Goal: Entertainment & Leisure: Browse casually

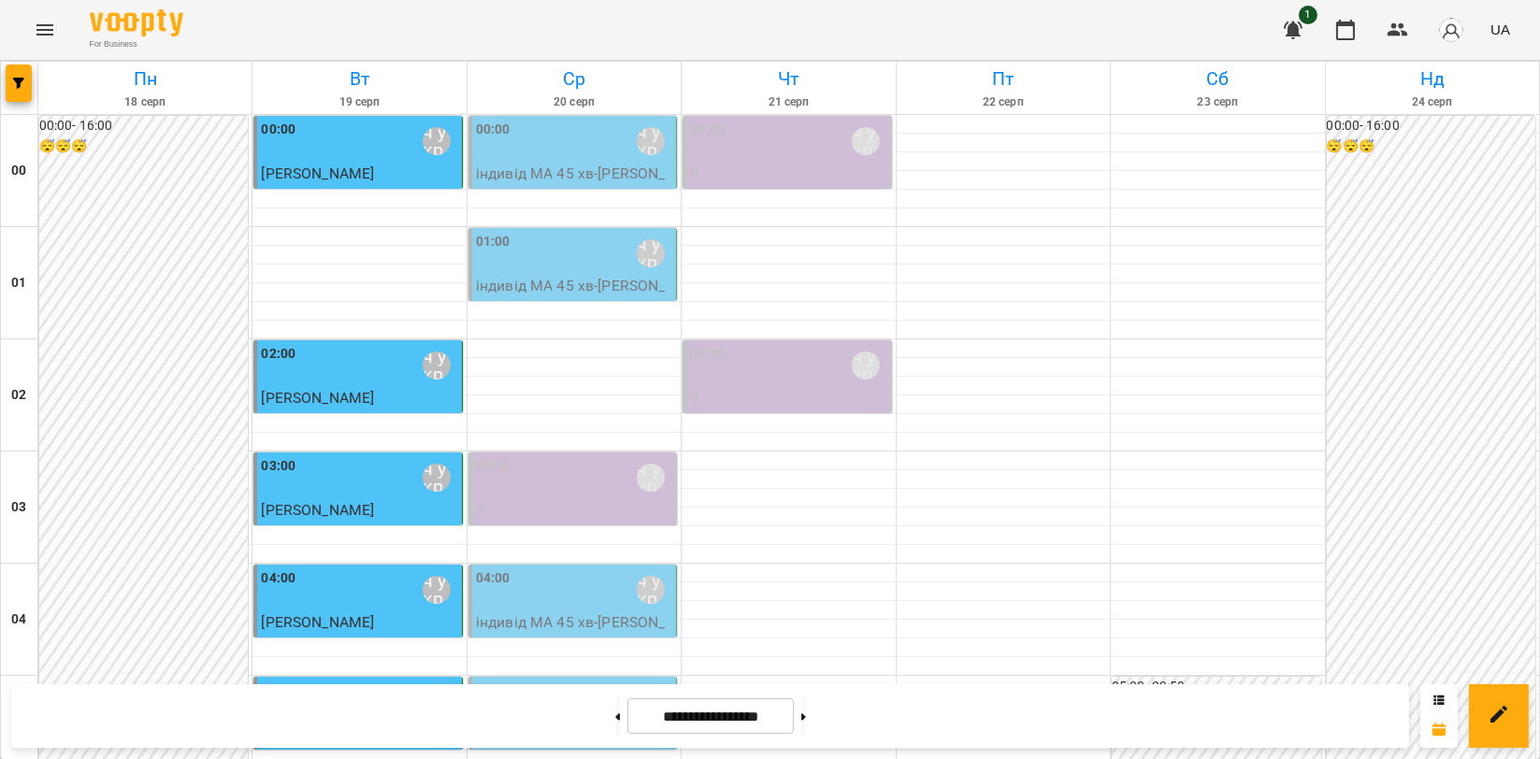
scroll to position [1662, 0]
click at [34, 35] on icon "Menu" at bounding box center [45, 30] width 22 height 22
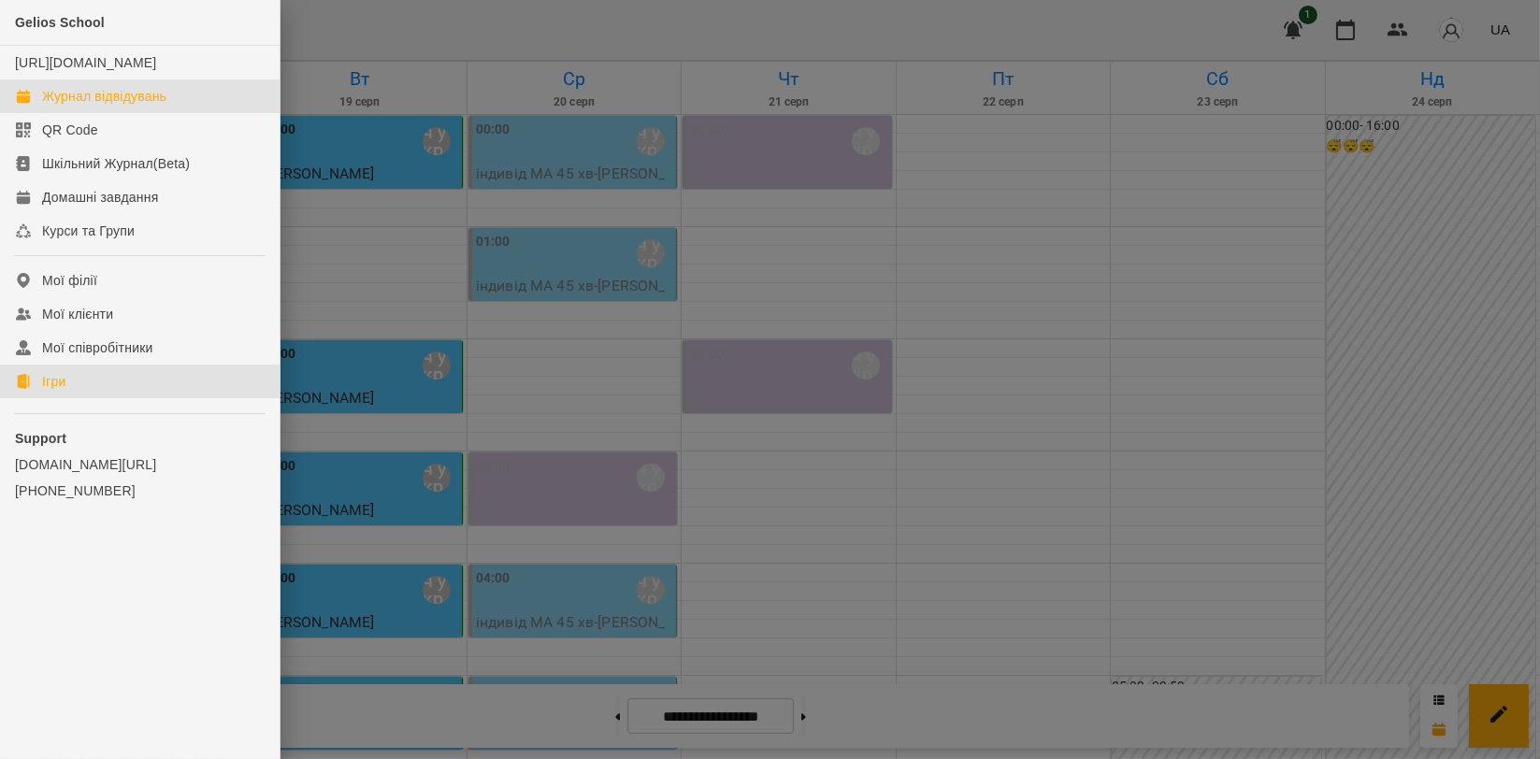
click at [71, 398] on link "Ігри" at bounding box center [140, 382] width 280 height 34
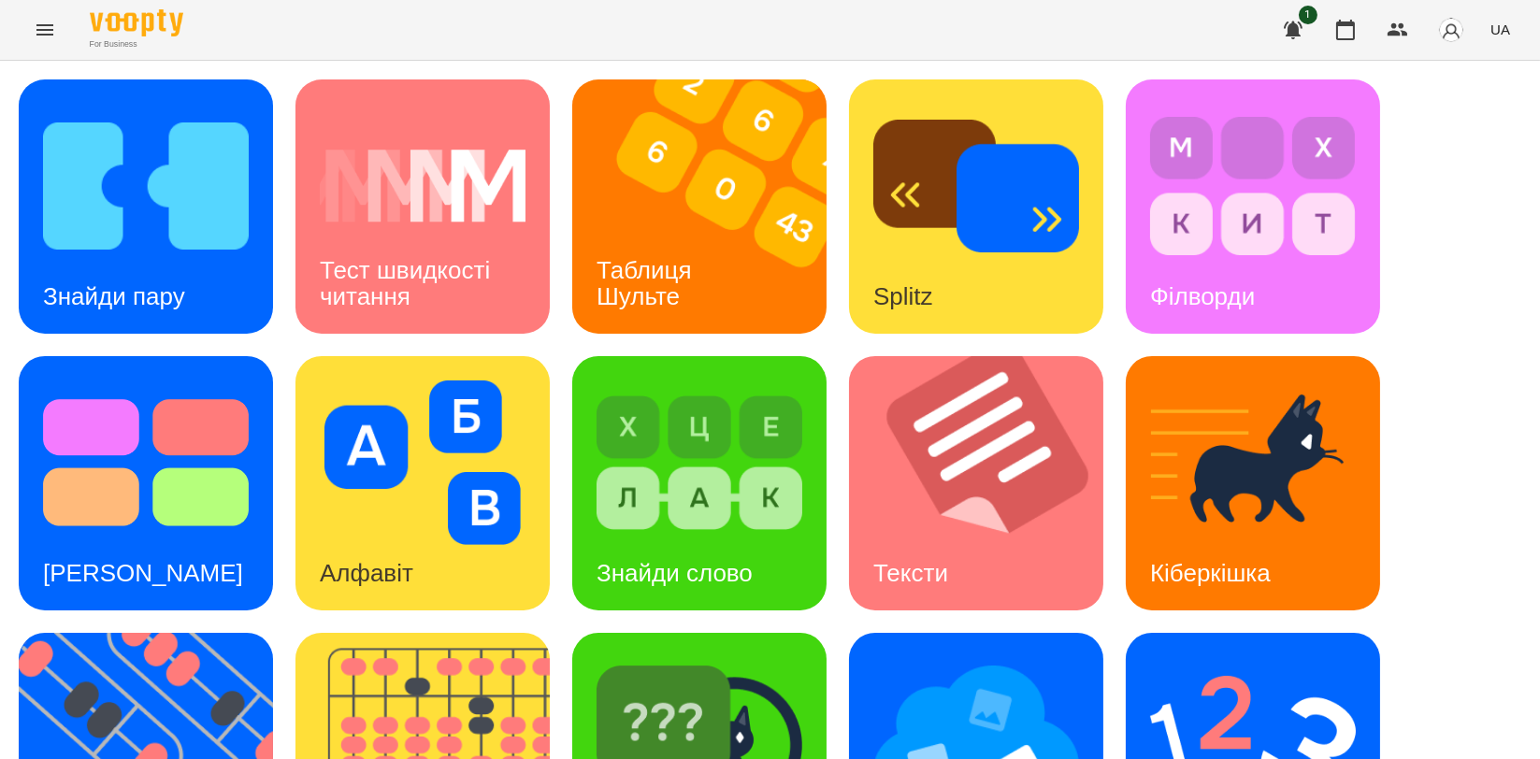
scroll to position [415, 0]
click at [449, 633] on img at bounding box center [435, 760] width 278 height 254
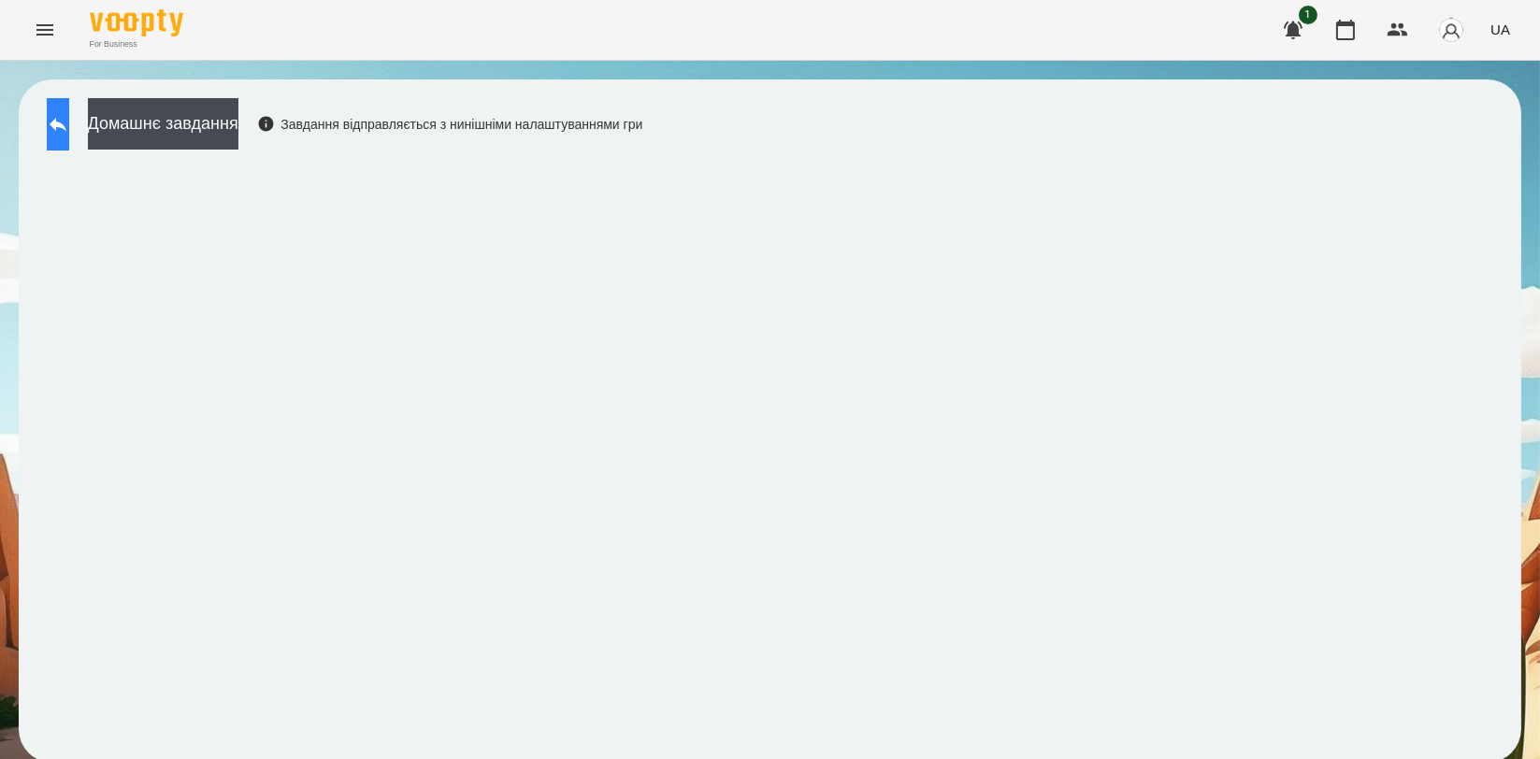
click at [58, 113] on button at bounding box center [58, 124] width 22 height 52
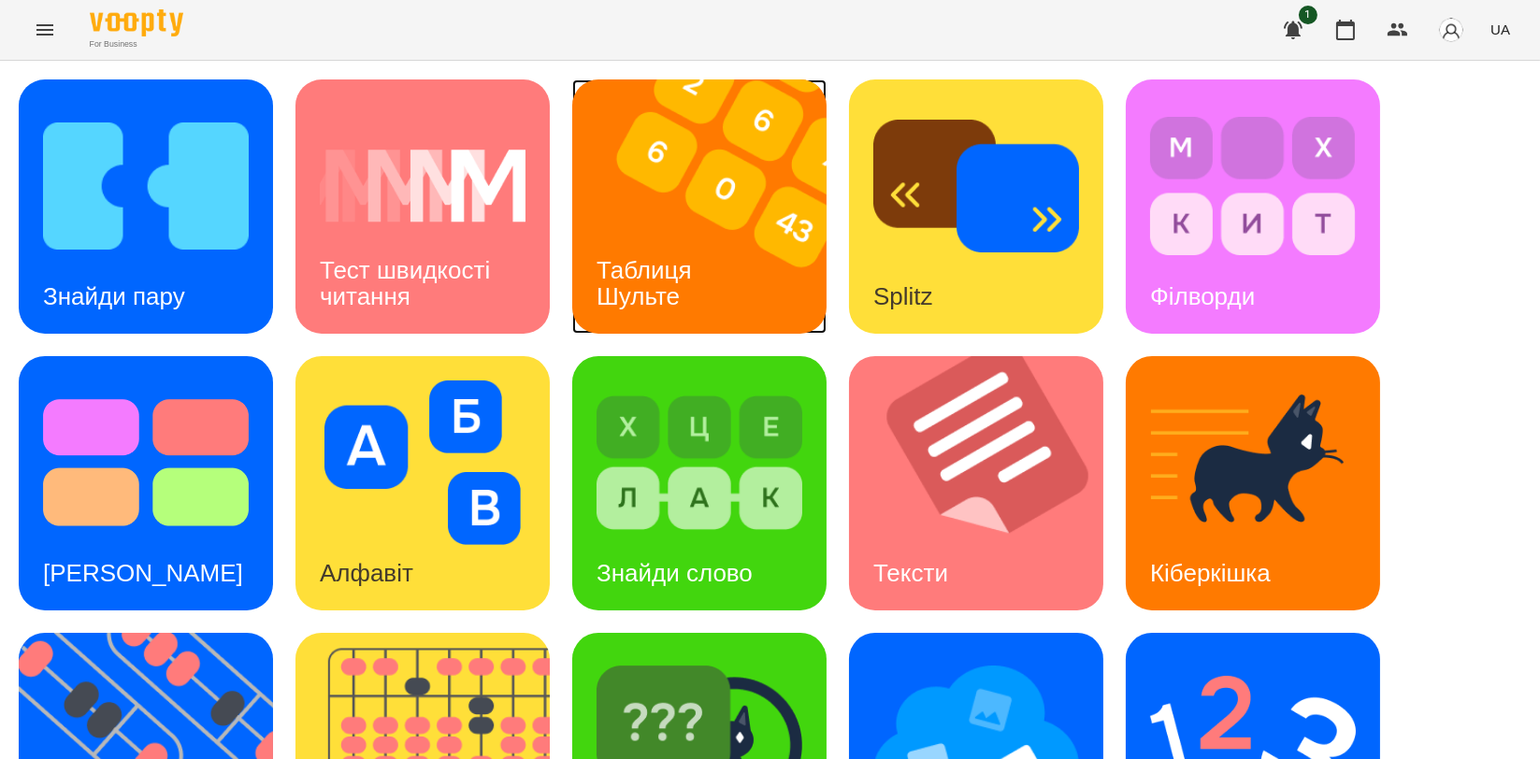
click at [640, 193] on img at bounding box center [711, 207] width 278 height 254
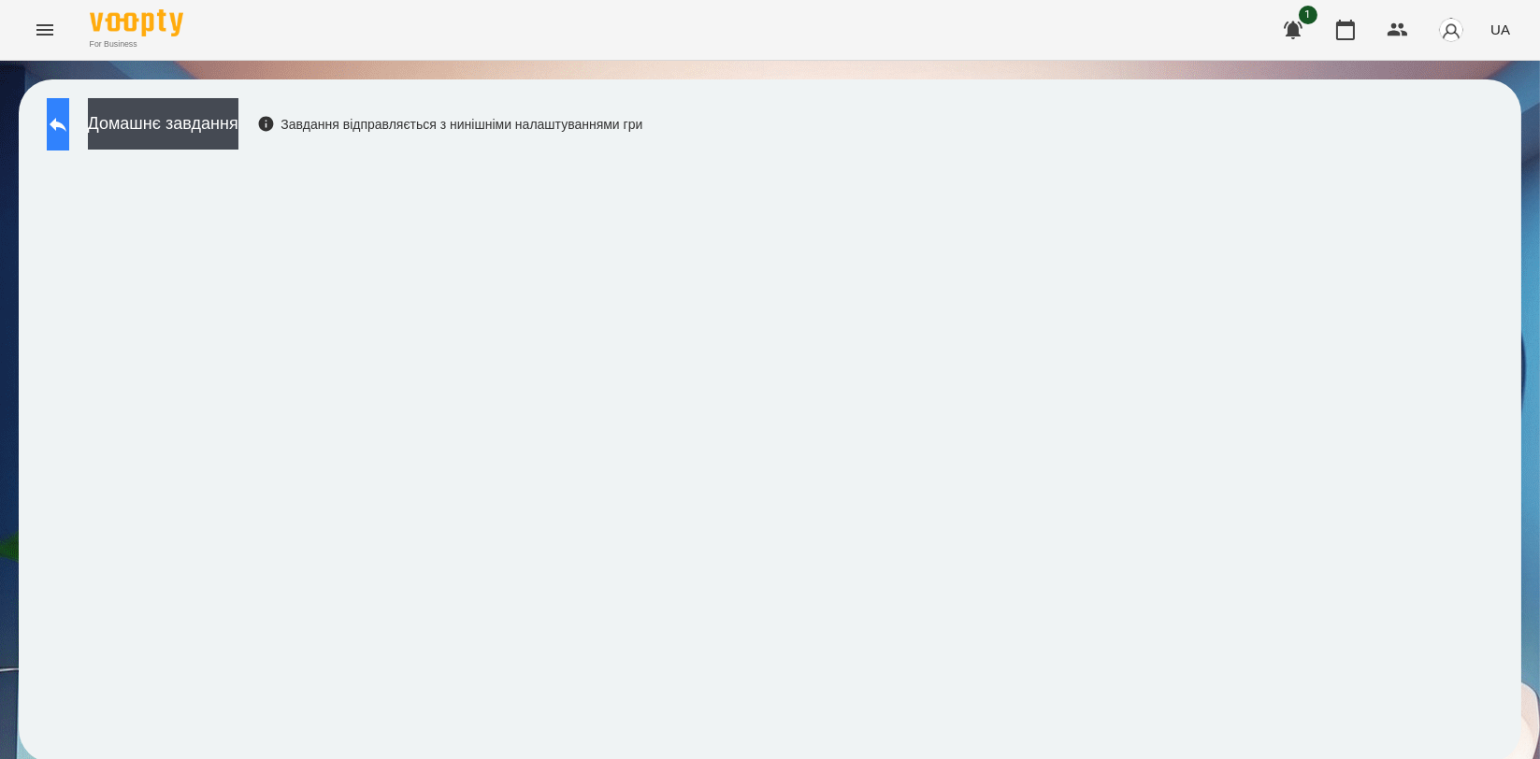
click at [66, 139] on button at bounding box center [58, 124] width 22 height 52
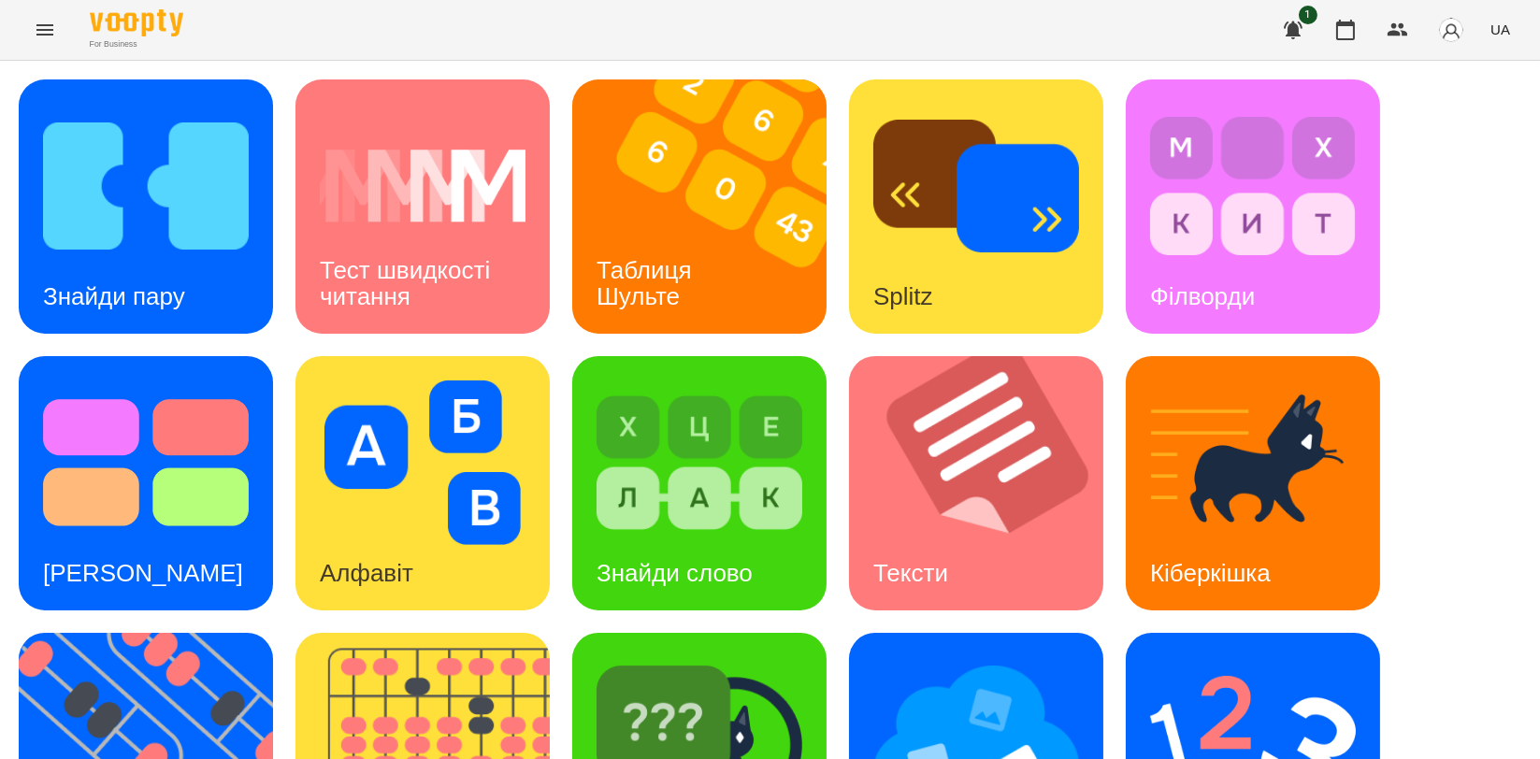
scroll to position [311, 0]
click at [42, 633] on img at bounding box center [158, 760] width 278 height 254
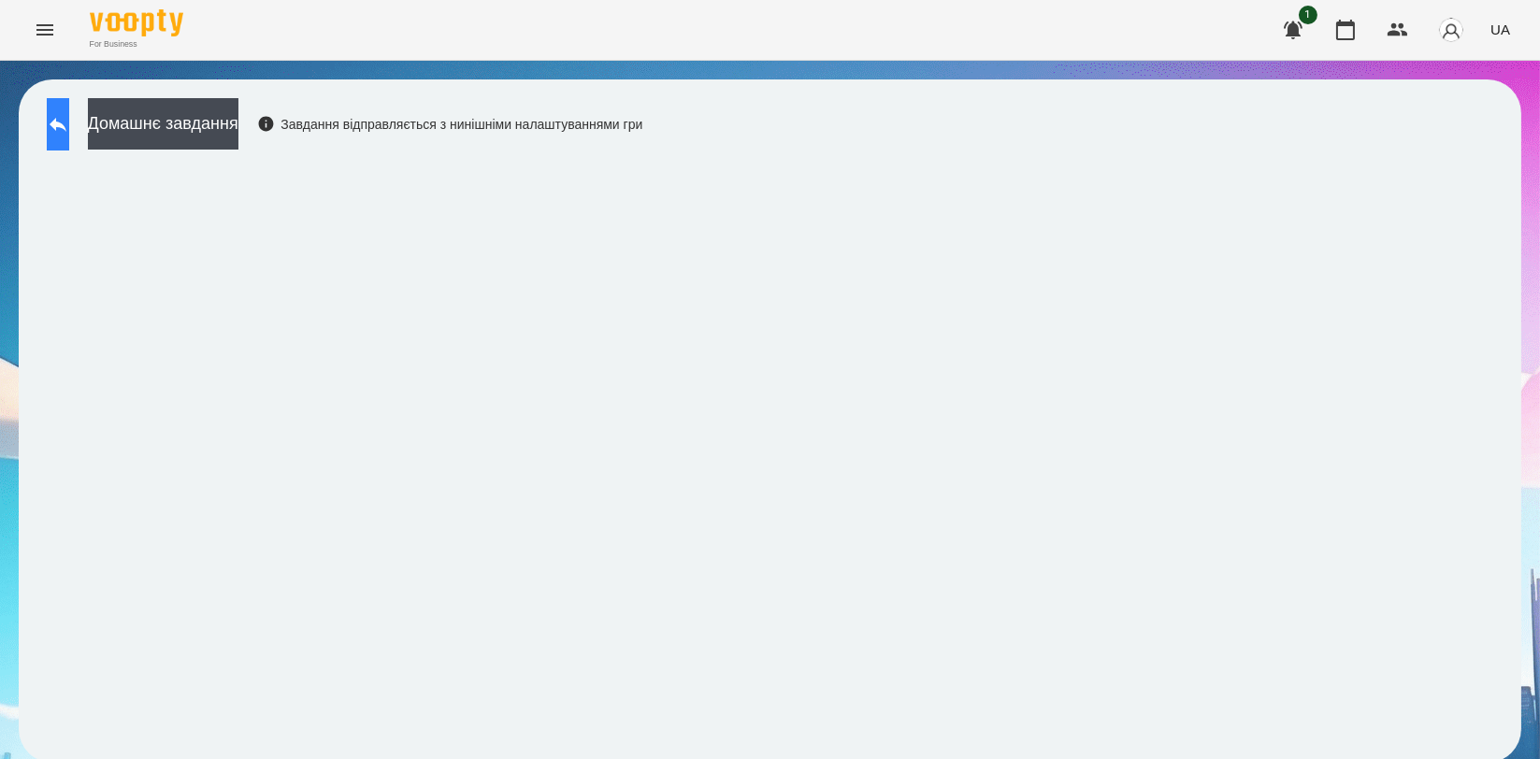
click at [56, 122] on button at bounding box center [58, 124] width 22 height 52
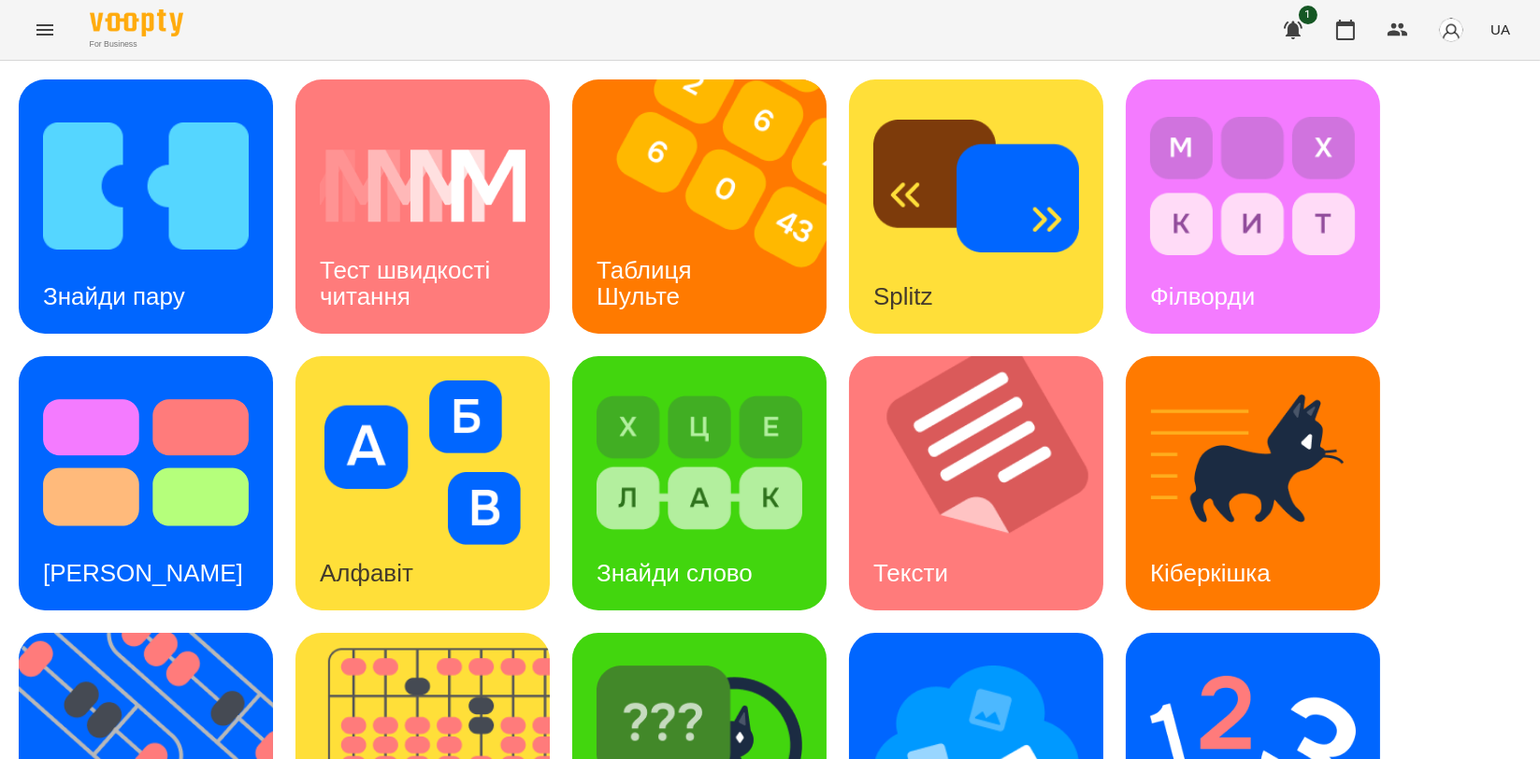
scroll to position [424, 0]
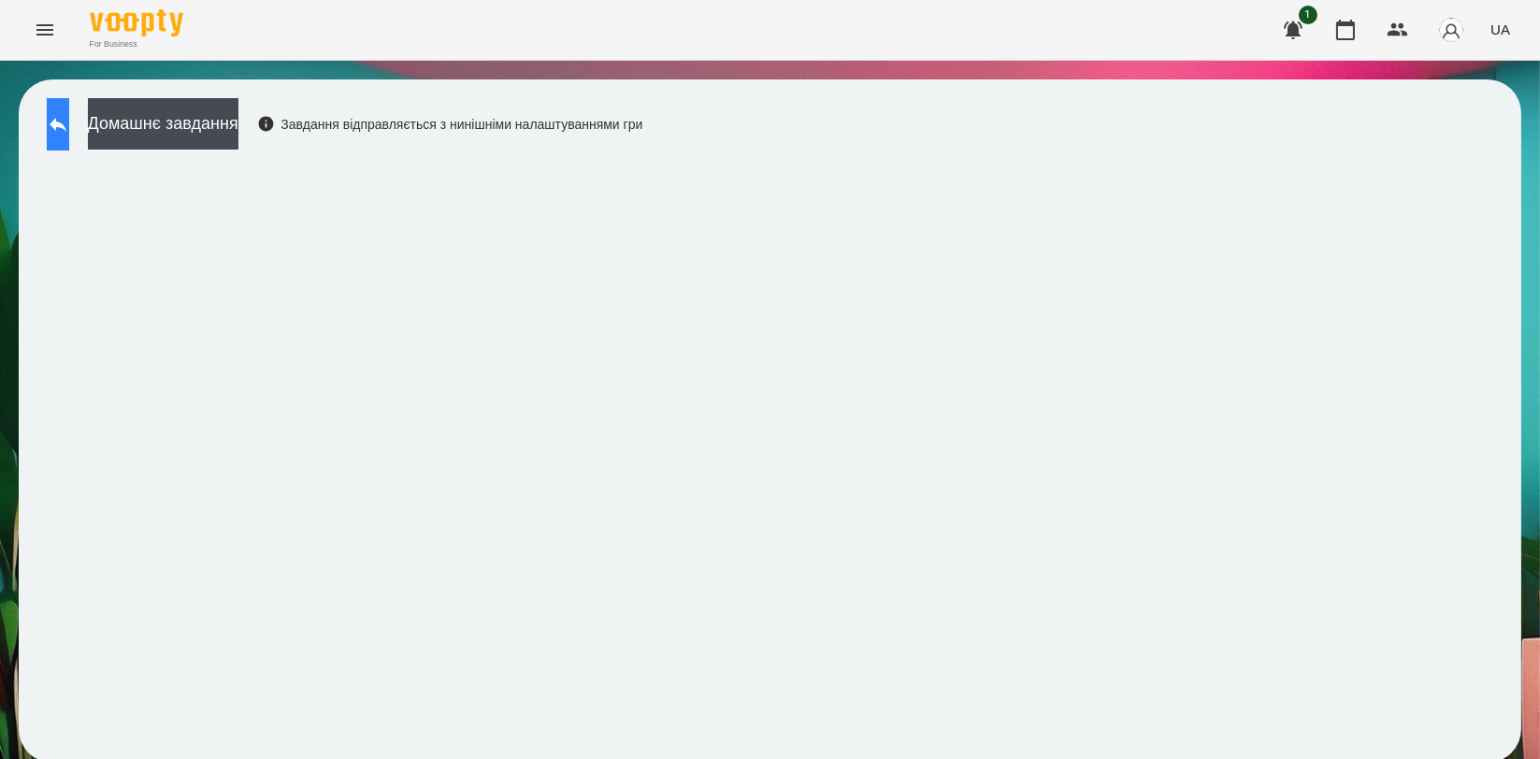
click at [65, 113] on icon at bounding box center [58, 124] width 22 height 22
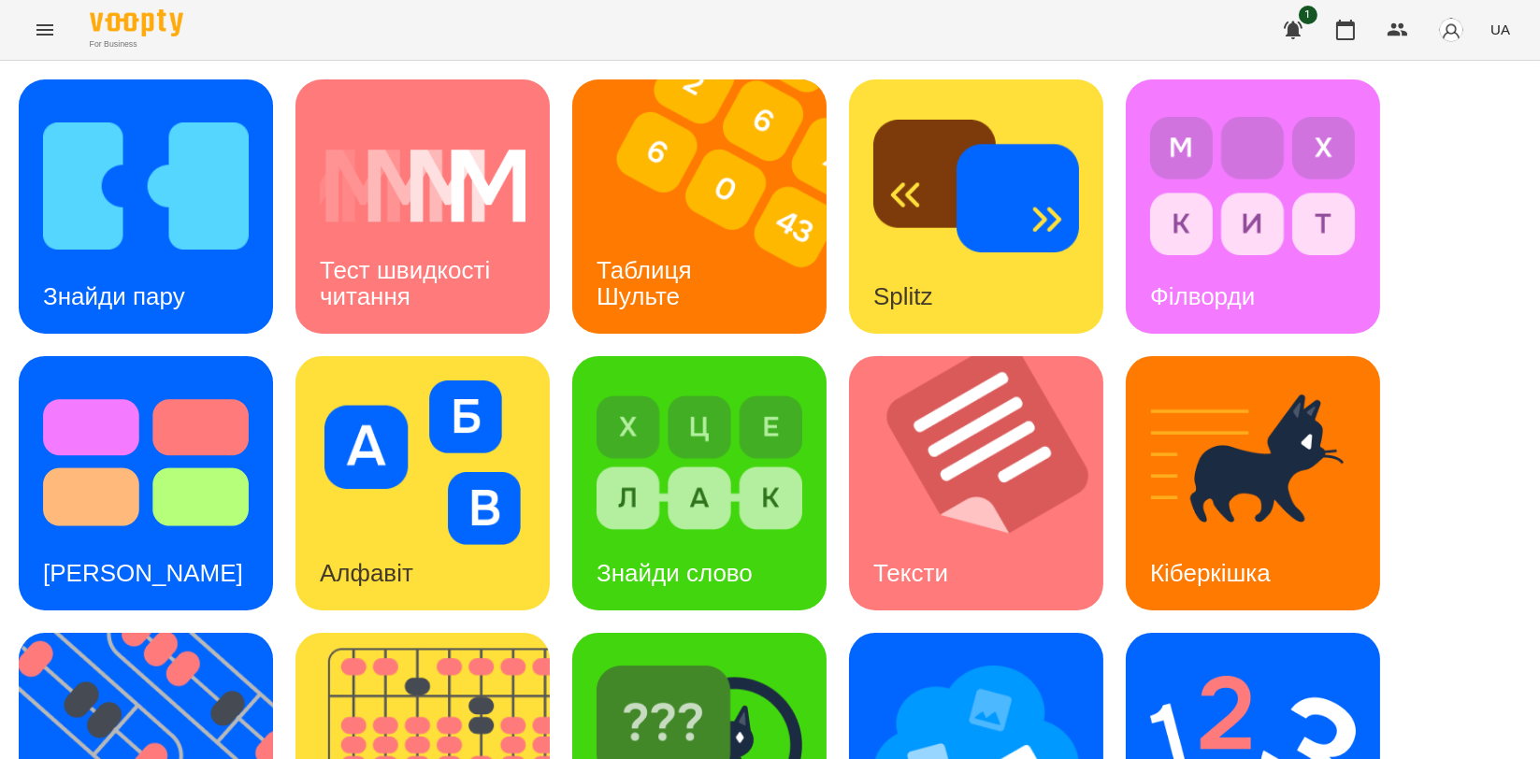
scroll to position [208, 0]
click at [1229, 658] on img at bounding box center [1253, 740] width 206 height 165
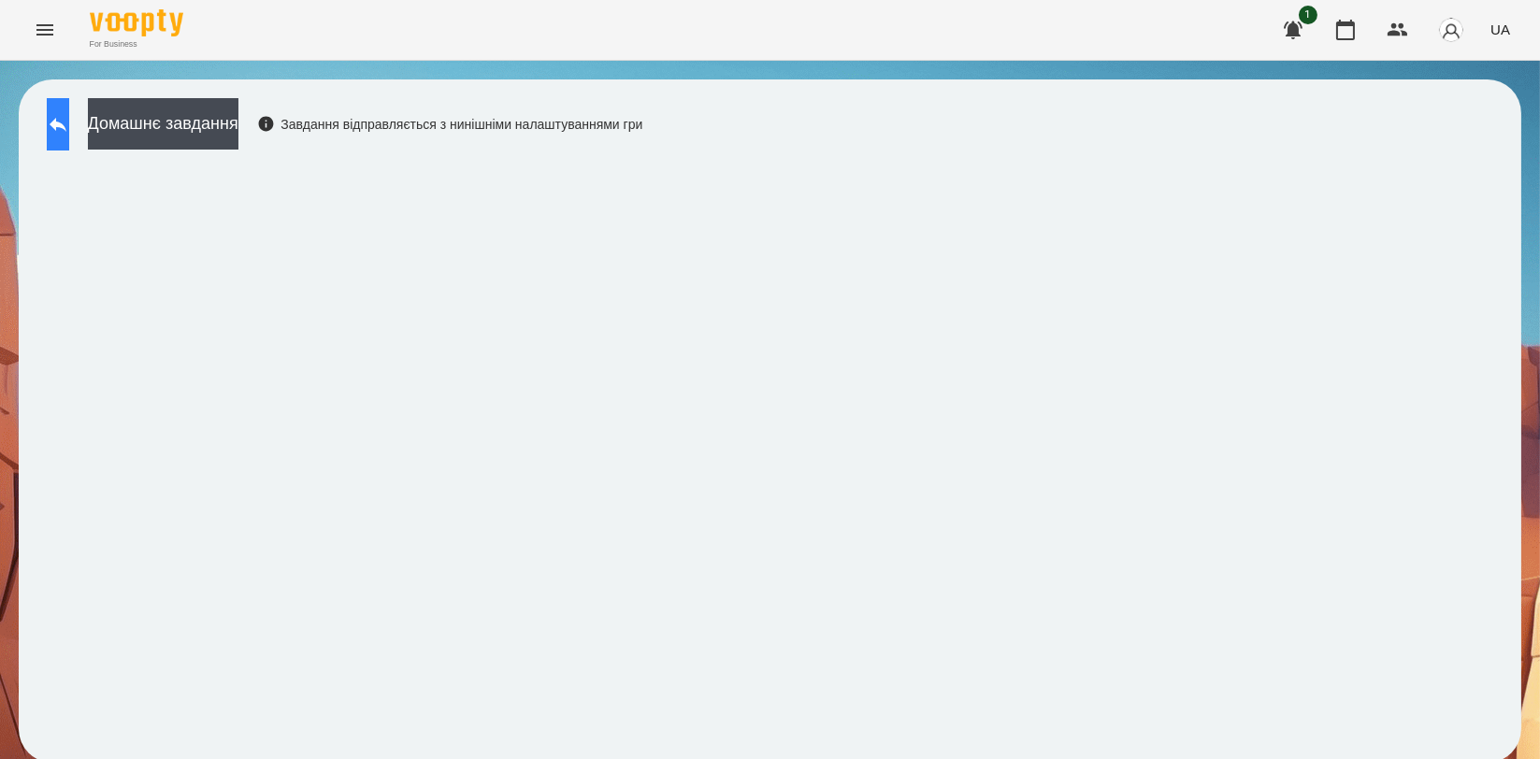
click at [66, 123] on icon at bounding box center [58, 125] width 17 height 14
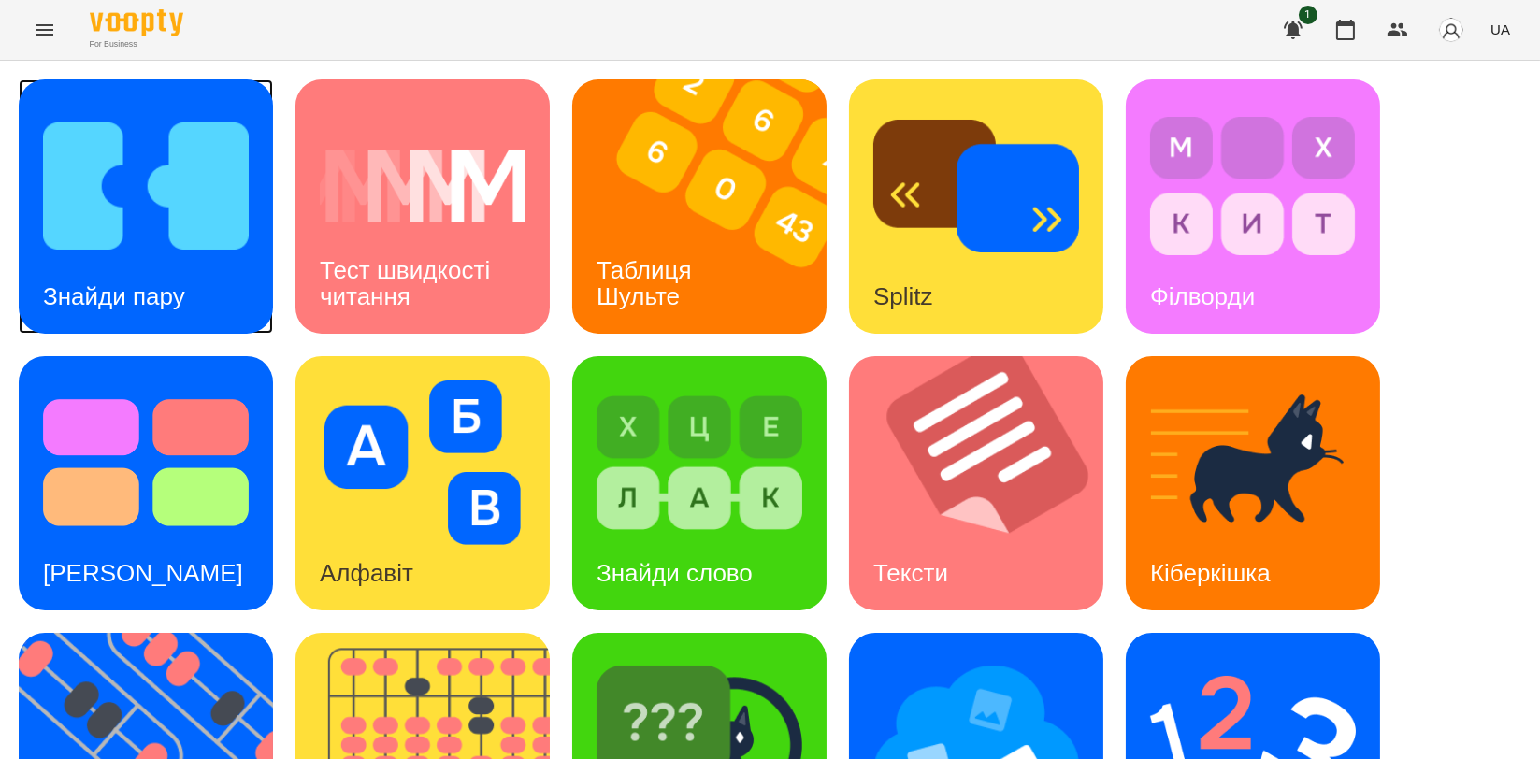
click at [138, 275] on div "Знайди пару" at bounding box center [114, 297] width 191 height 74
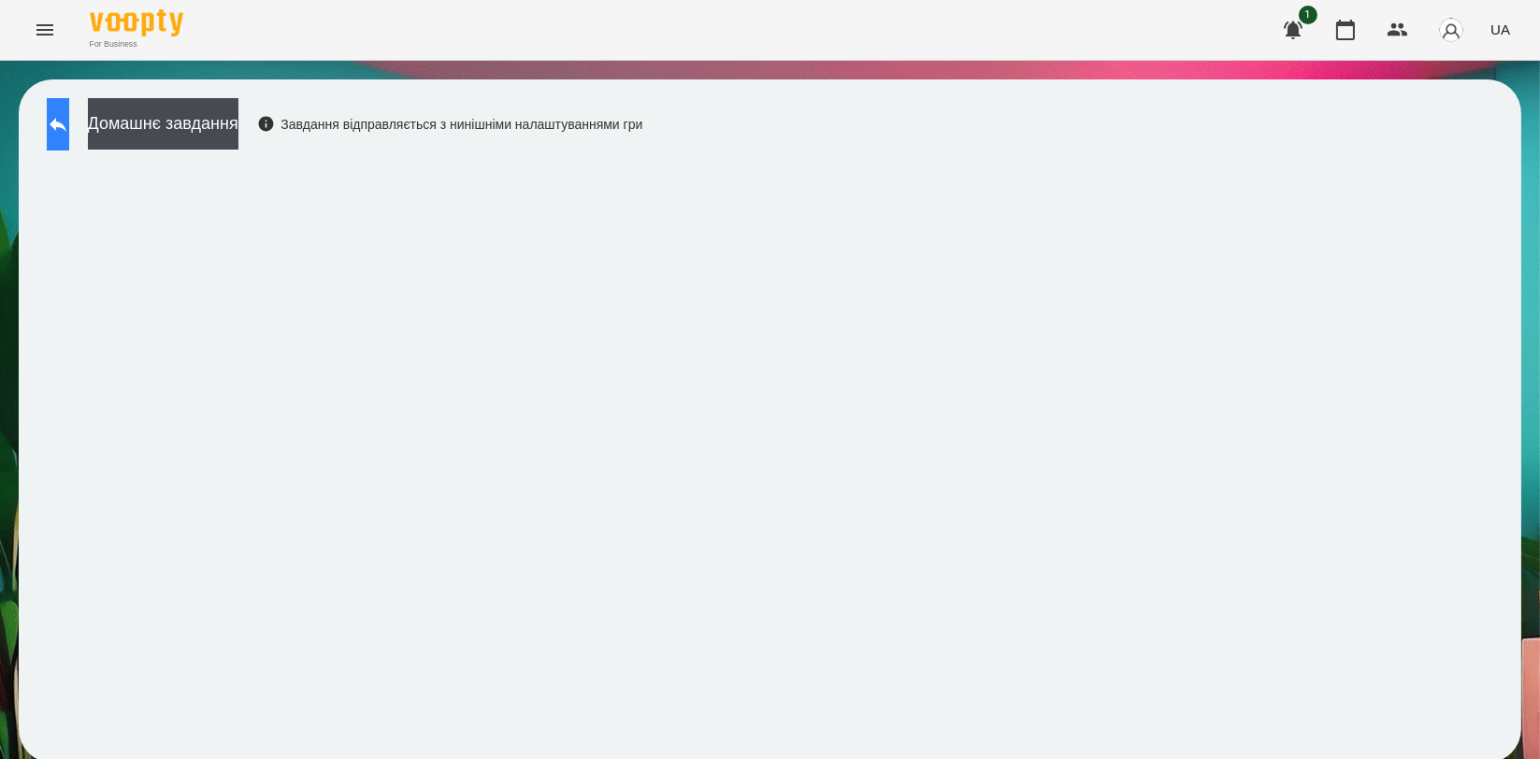
click at [66, 123] on icon at bounding box center [58, 125] width 17 height 14
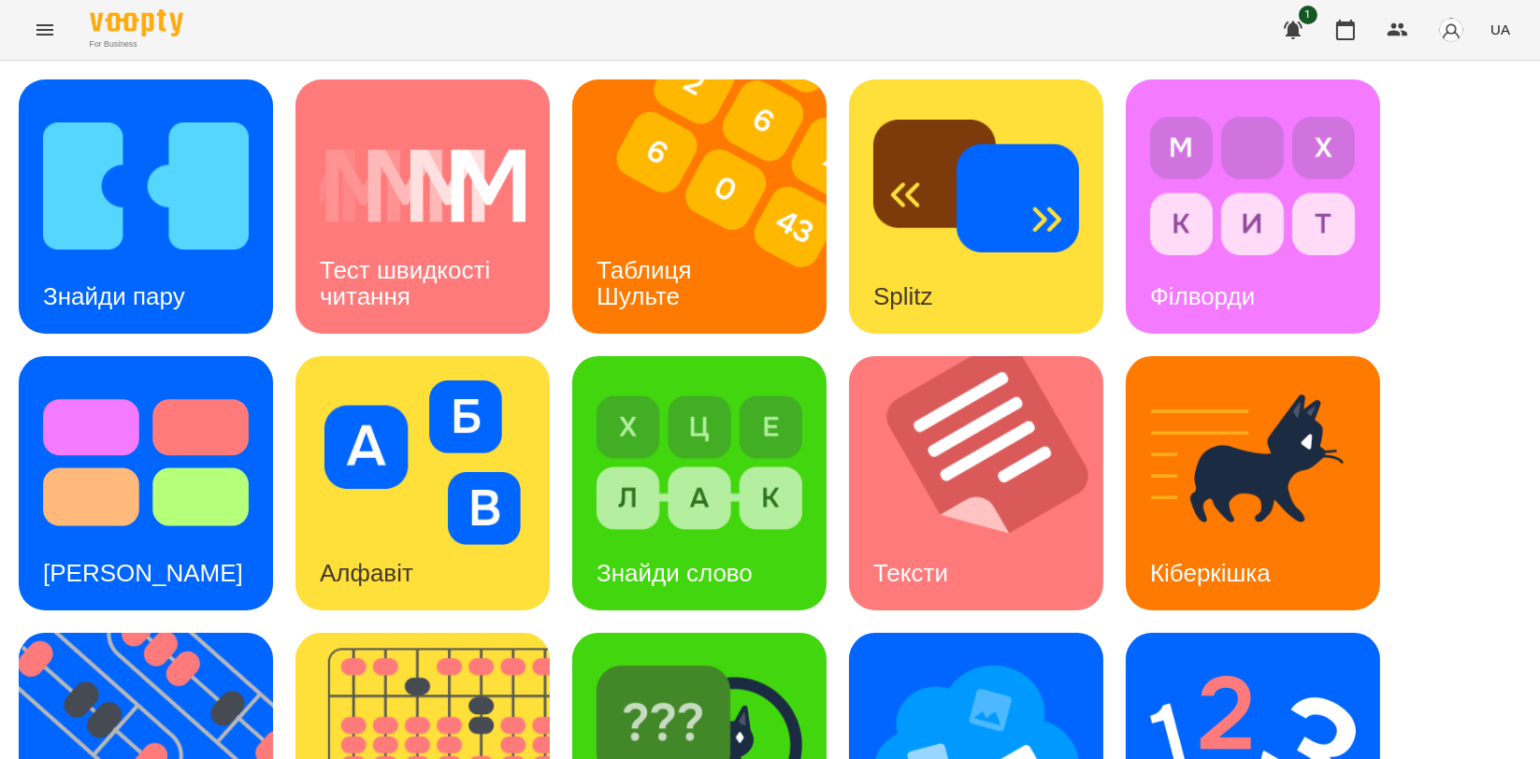
scroll to position [415, 0]
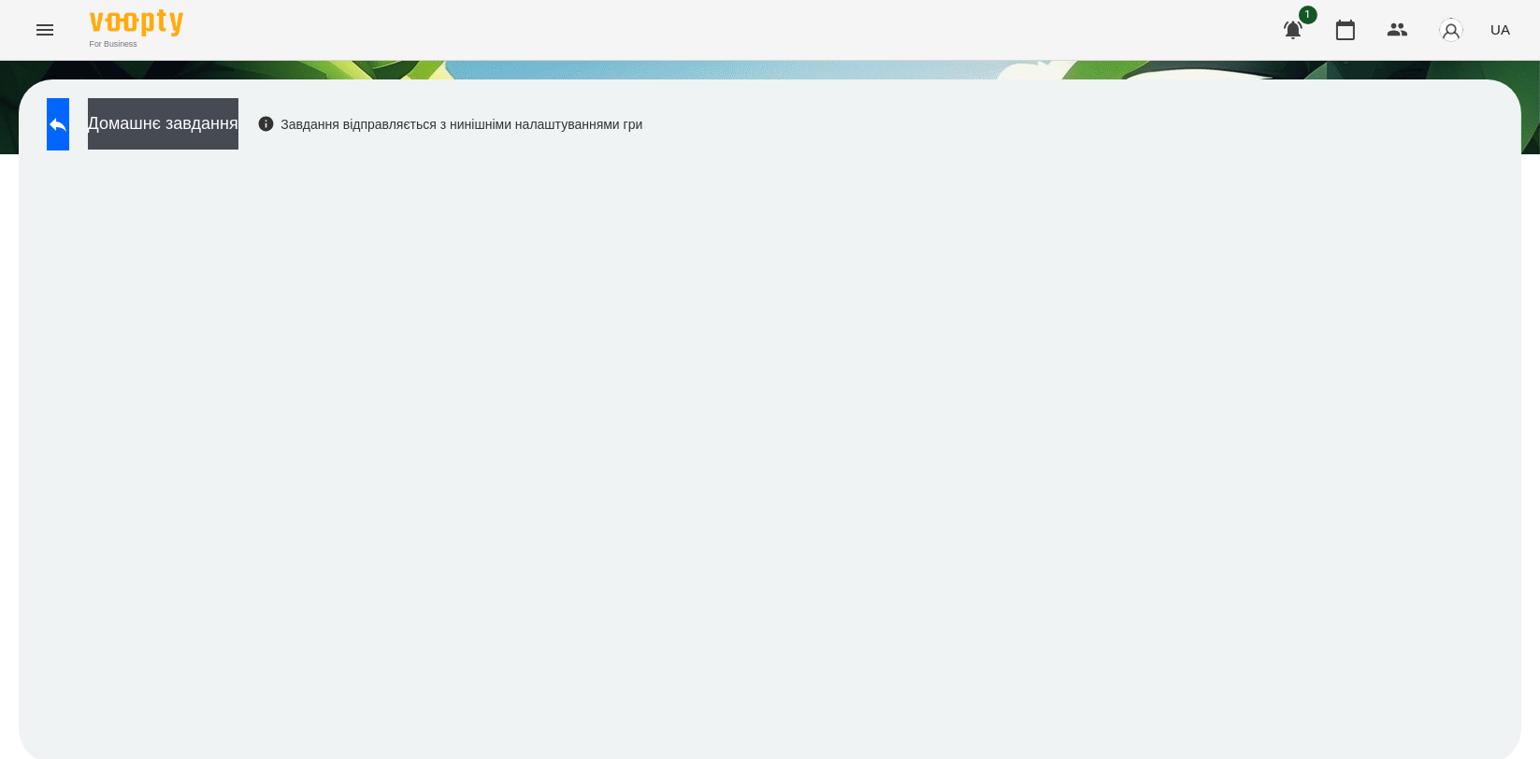
scroll to position [3, 0]
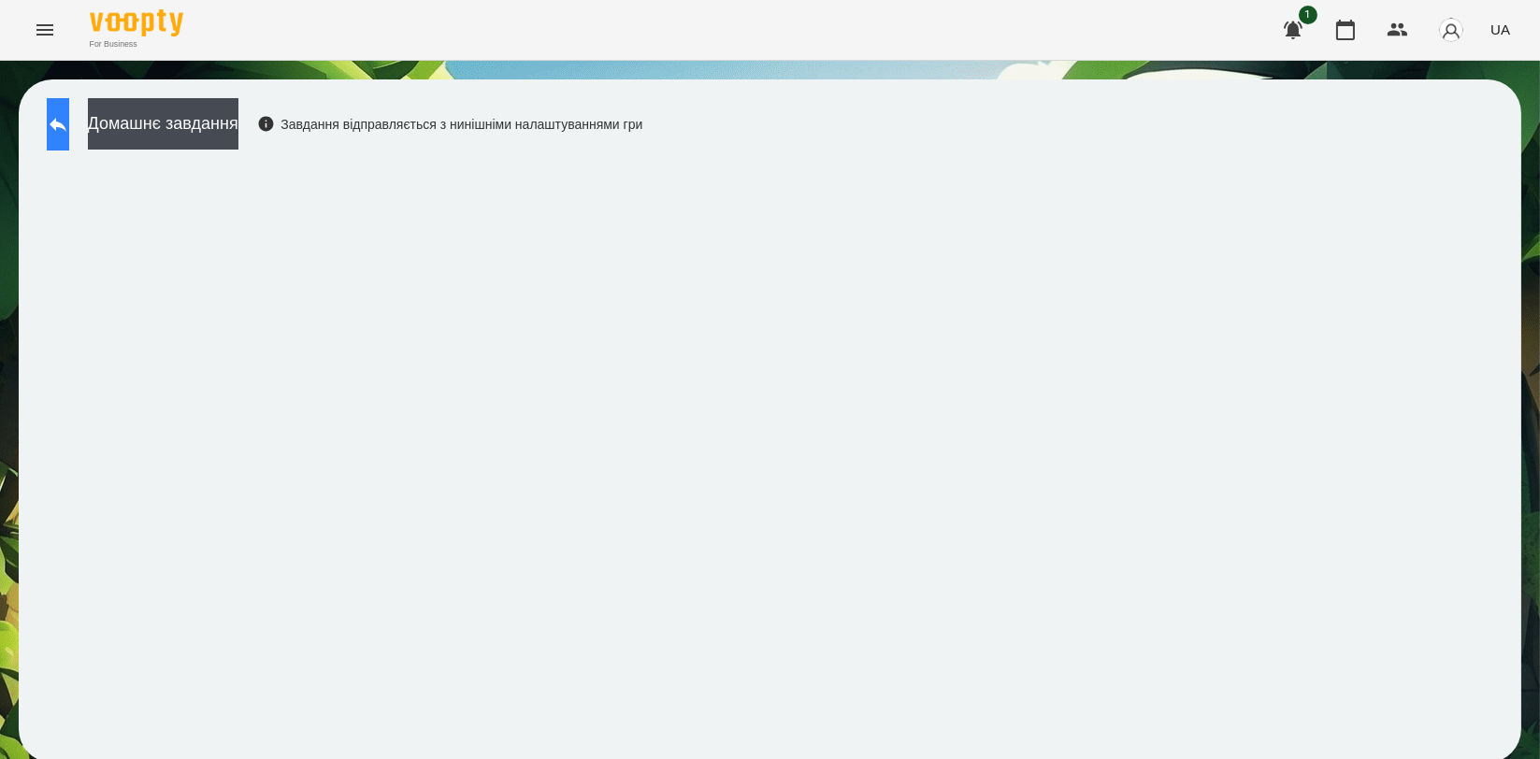
click at [65, 137] on button at bounding box center [58, 124] width 22 height 52
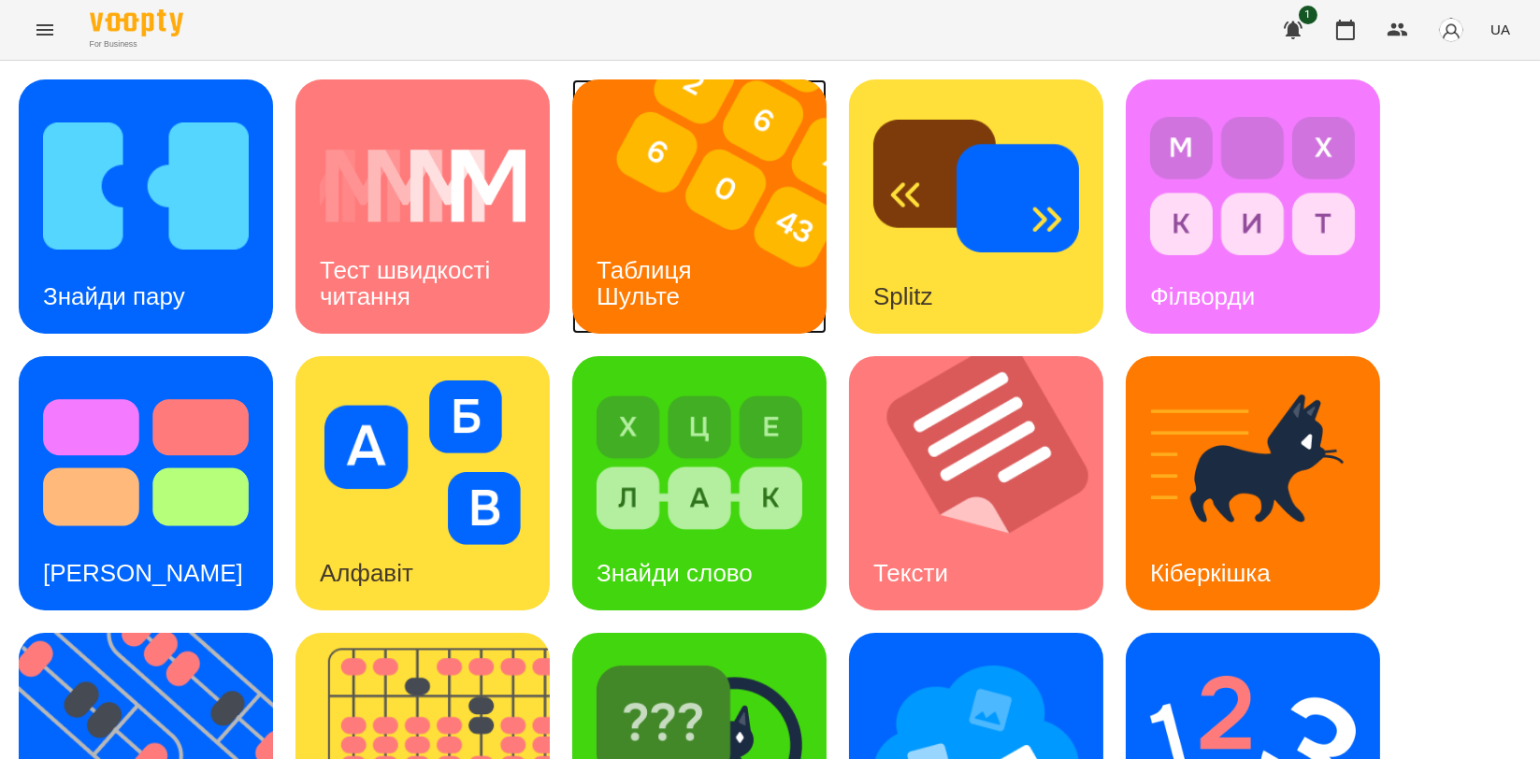
click at [684, 275] on h3 "Таблиця Шульте" at bounding box center [648, 282] width 102 height 53
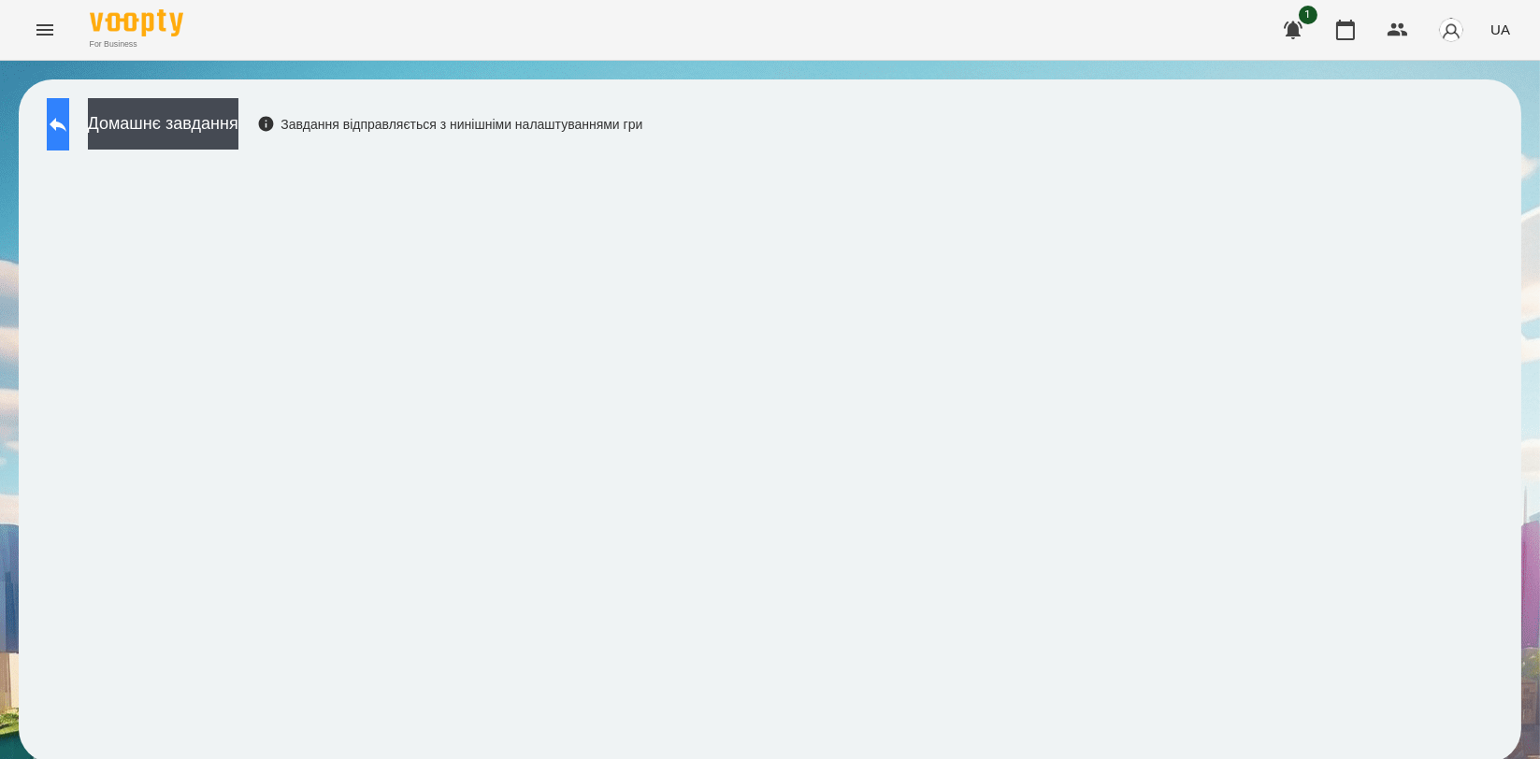
click at [69, 118] on icon at bounding box center [58, 124] width 22 height 22
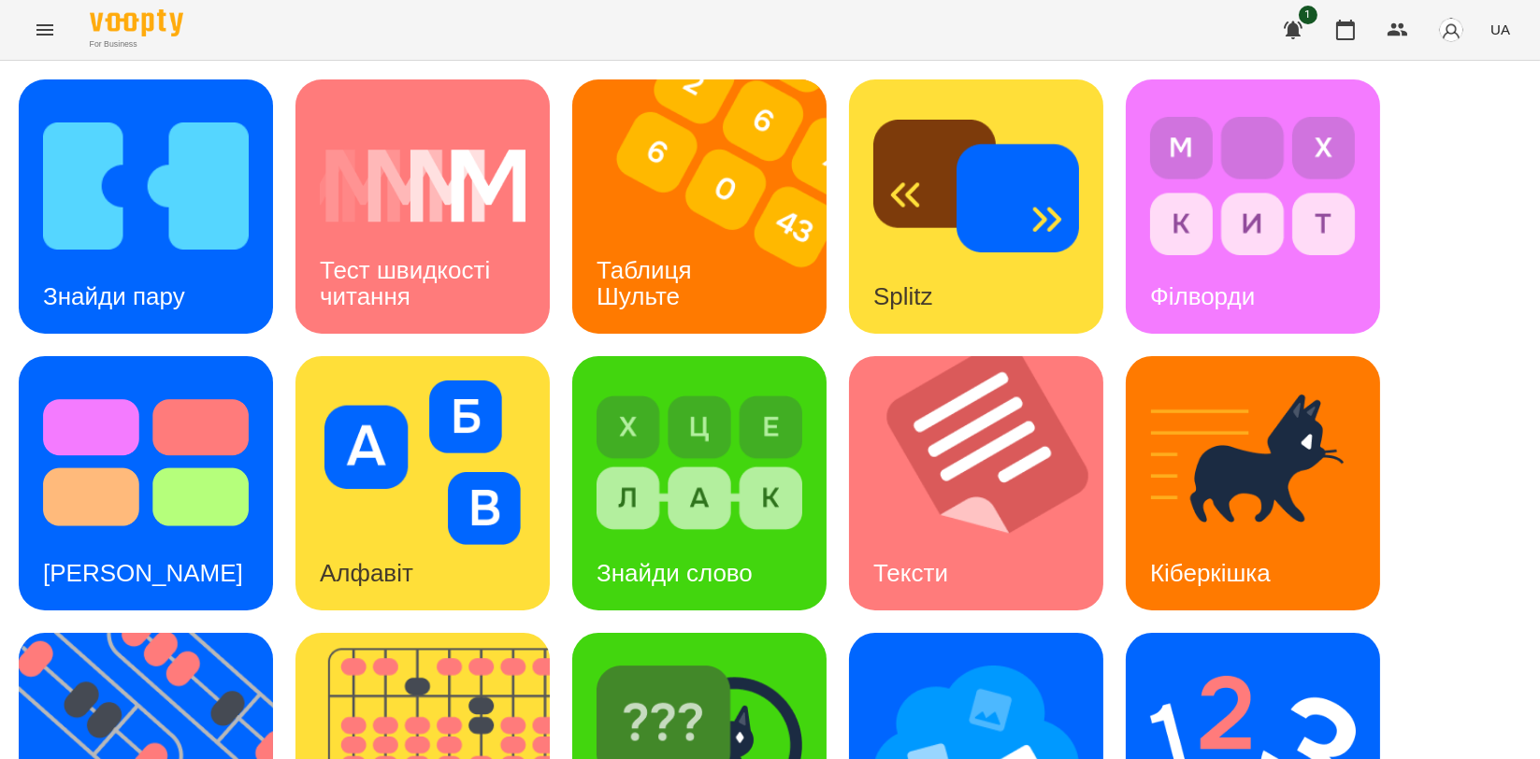
scroll to position [415, 0]
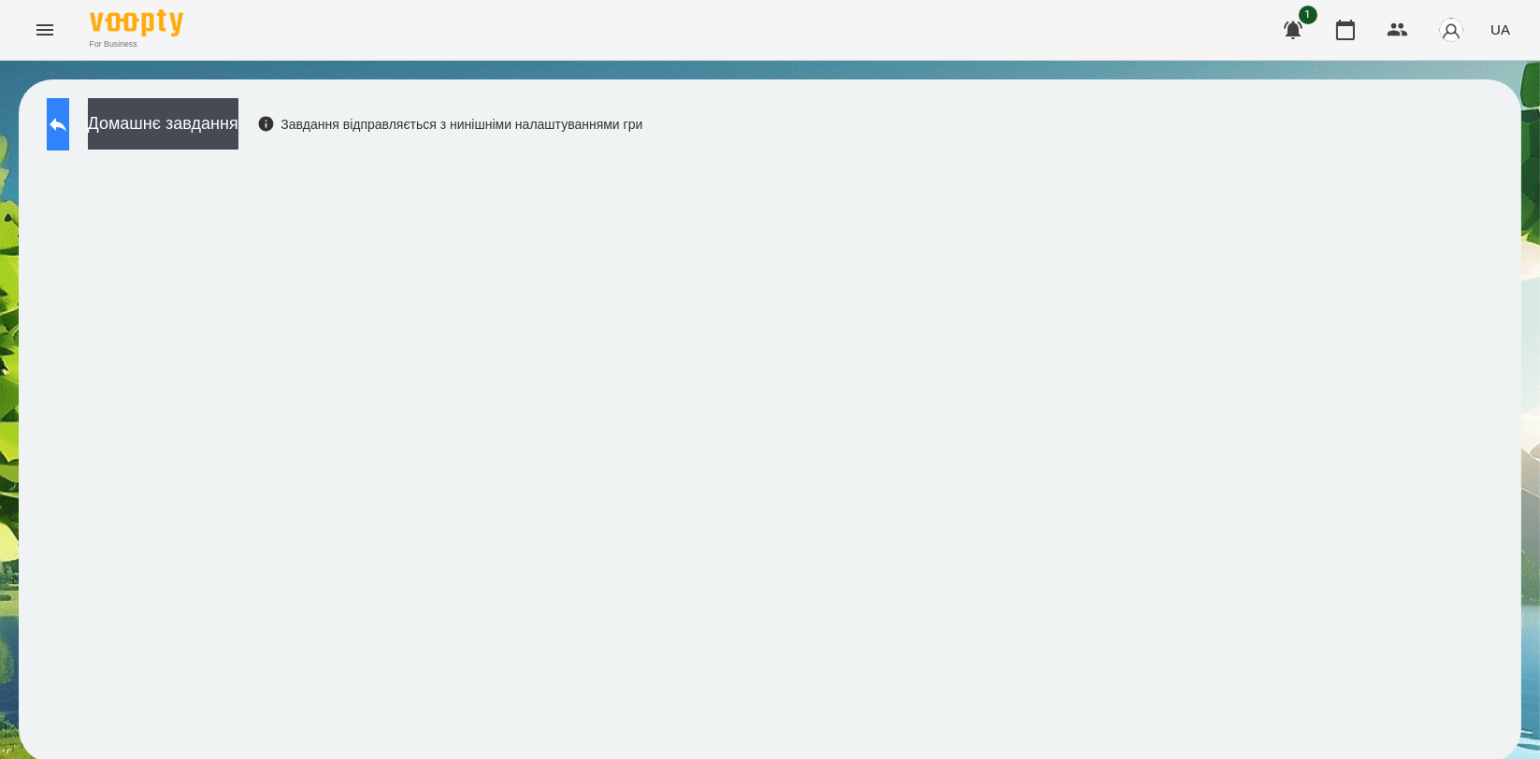
click at [69, 131] on icon at bounding box center [58, 124] width 22 height 22
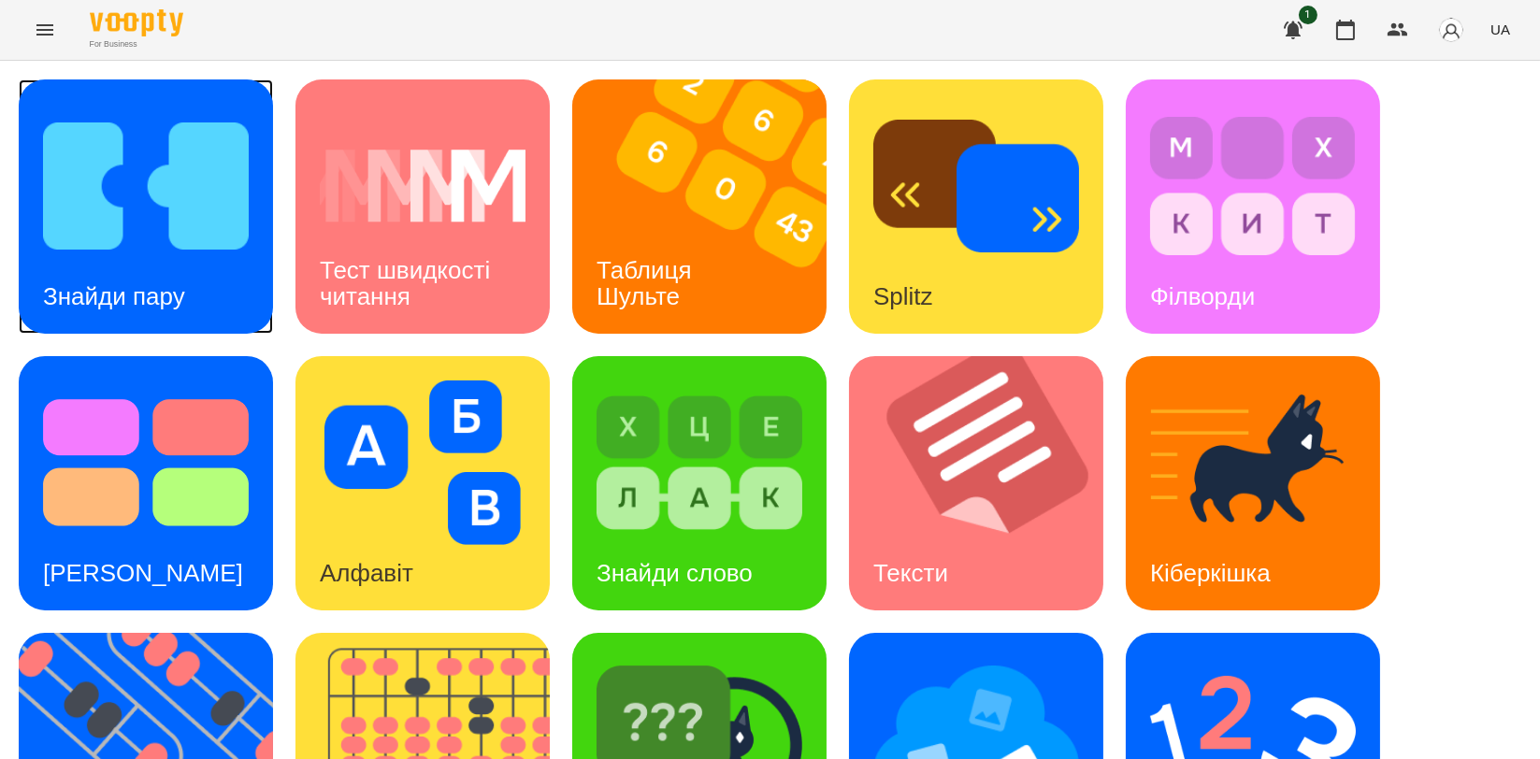
click at [133, 267] on div "Знайди пару" at bounding box center [114, 297] width 191 height 74
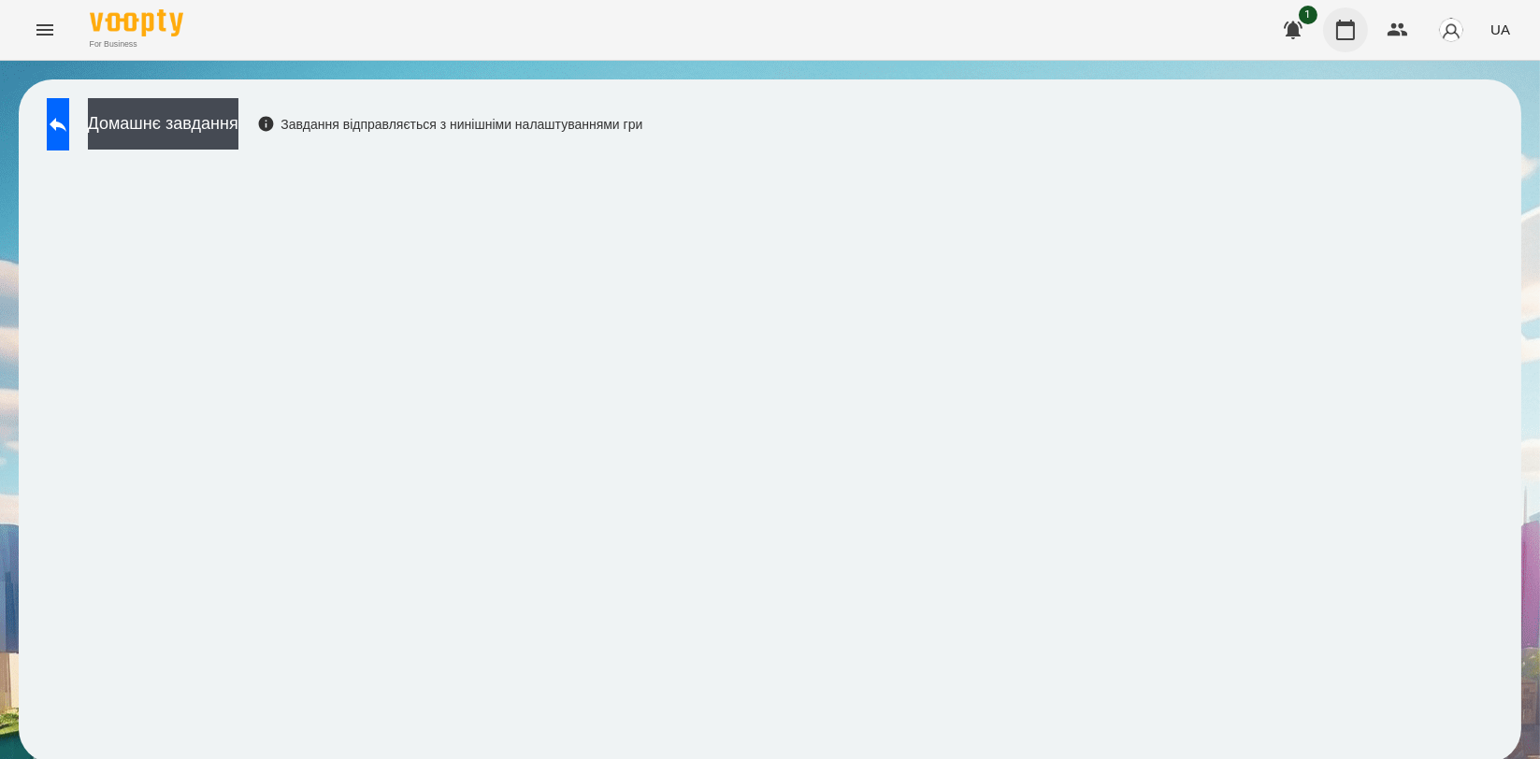
click at [1340, 35] on icon "button" at bounding box center [1346, 30] width 22 height 22
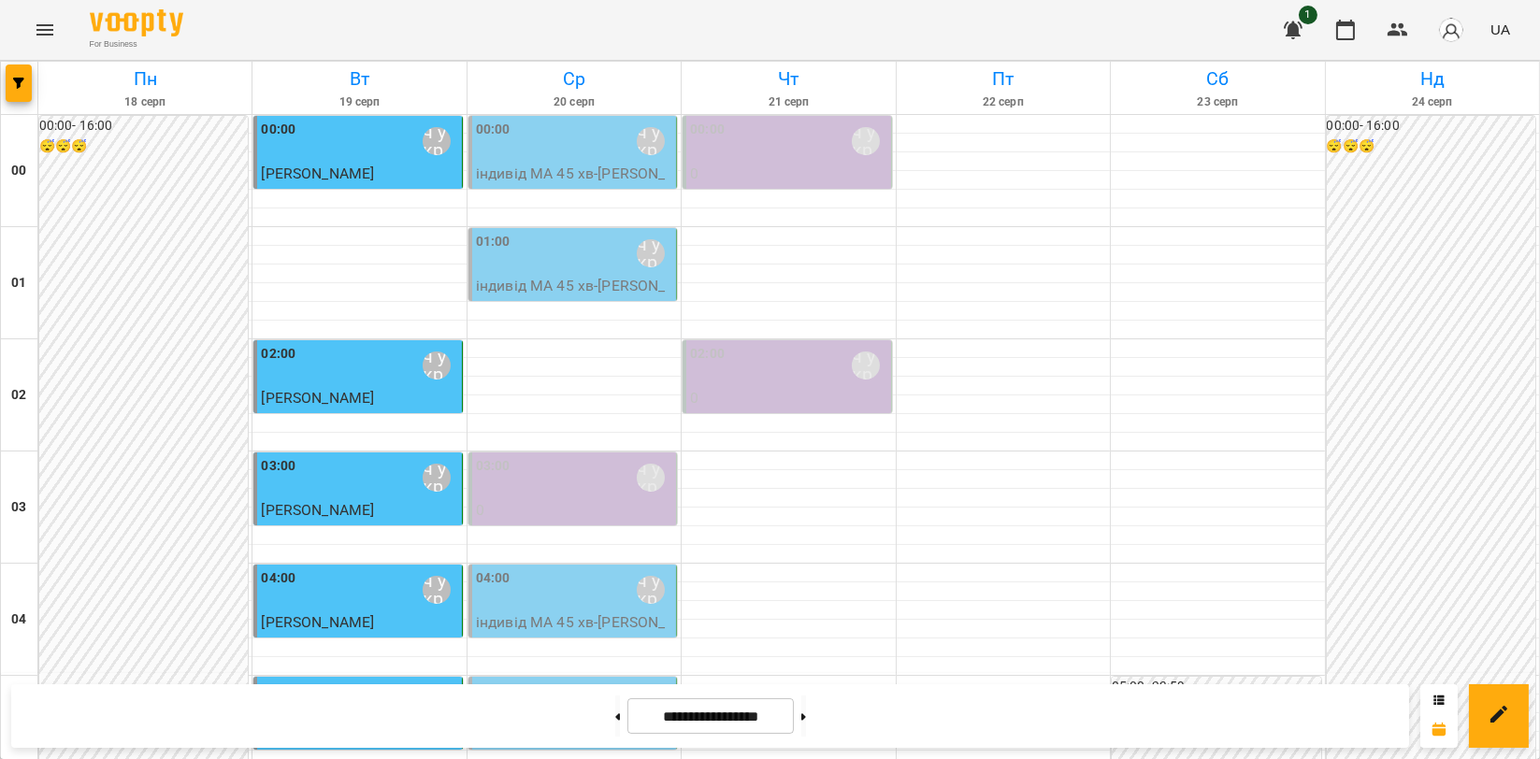
scroll to position [727, 0]
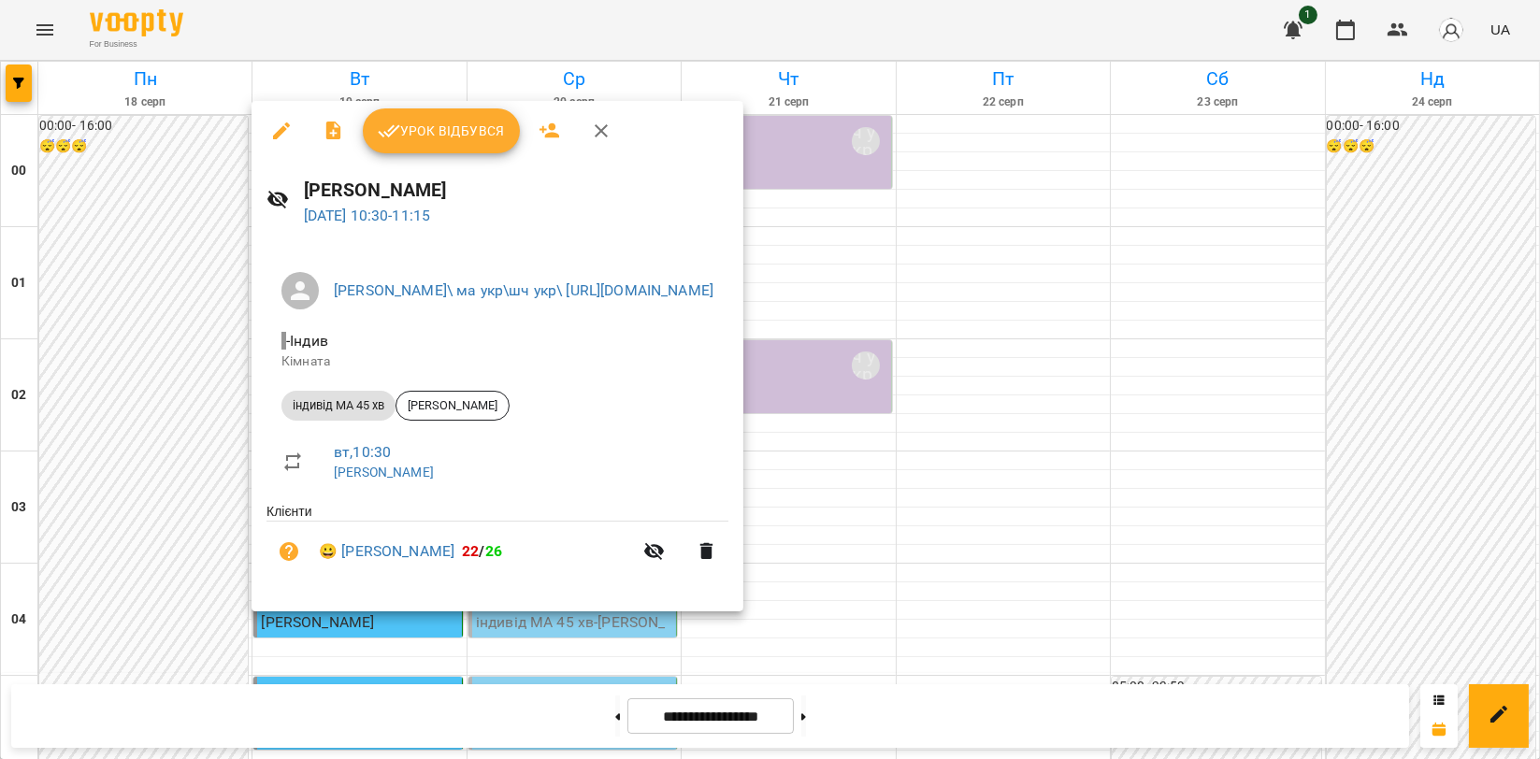
click at [426, 103] on div "Урок відбувся" at bounding box center [498, 131] width 492 height 60
click at [426, 138] on span "Урок відбувся" at bounding box center [441, 131] width 127 height 22
